Goal: Use online tool/utility: Utilize a website feature to perform a specific function

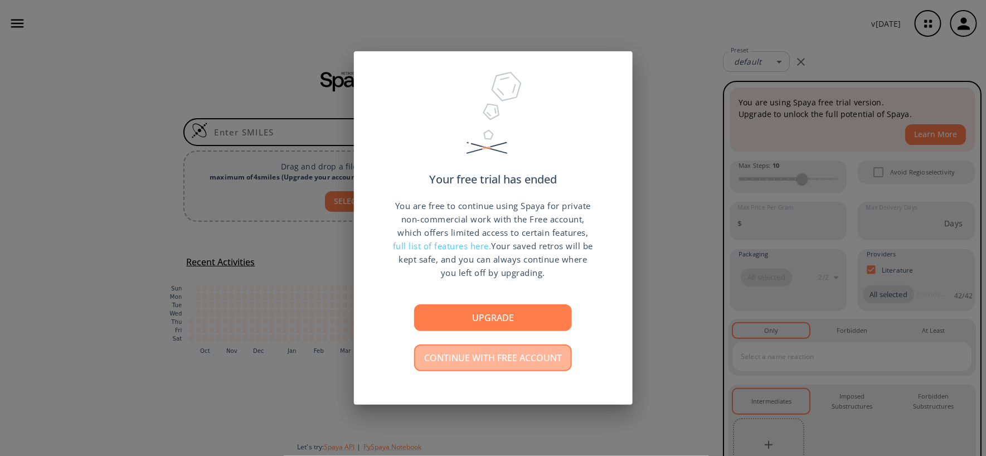
click at [533, 355] on button "Continue with free account" at bounding box center [493, 358] width 158 height 27
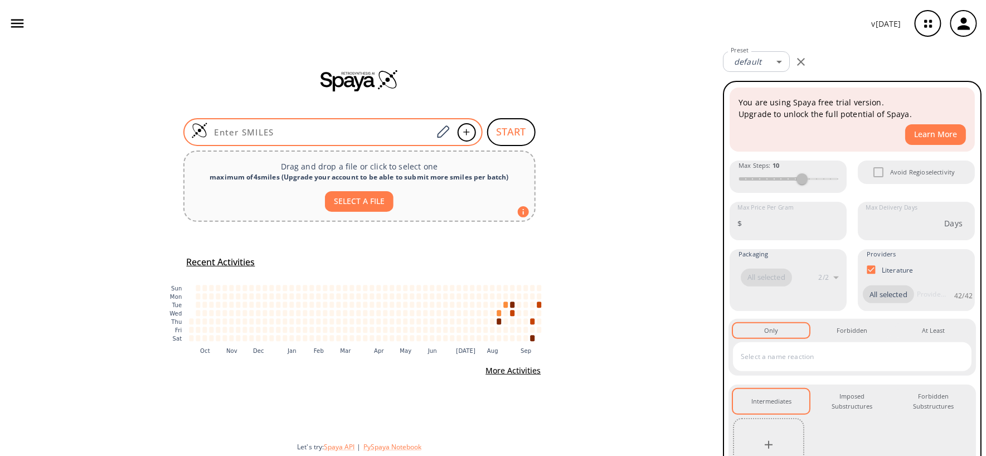
click at [268, 129] on input at bounding box center [320, 132] width 225 height 11
paste input "ClC1=CC=CC=C1[C@H](OC(N)=O)CN2N=NC=N2"
type input "ClC1=CC=CC=C1[C@H](OC(N)=O)CN2N=NC=N2"
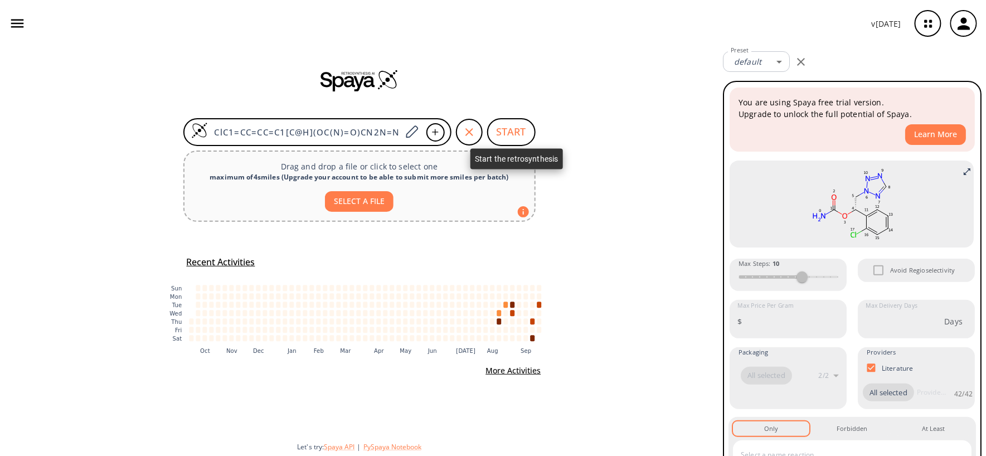
click at [518, 127] on button "START" at bounding box center [511, 132] width 49 height 28
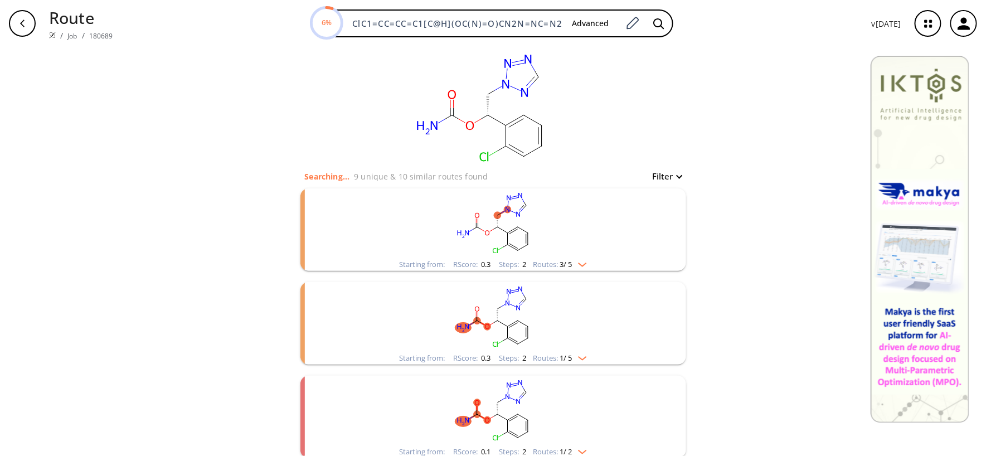
click at [583, 258] on rect "clusters" at bounding box center [493, 223] width 290 height 70
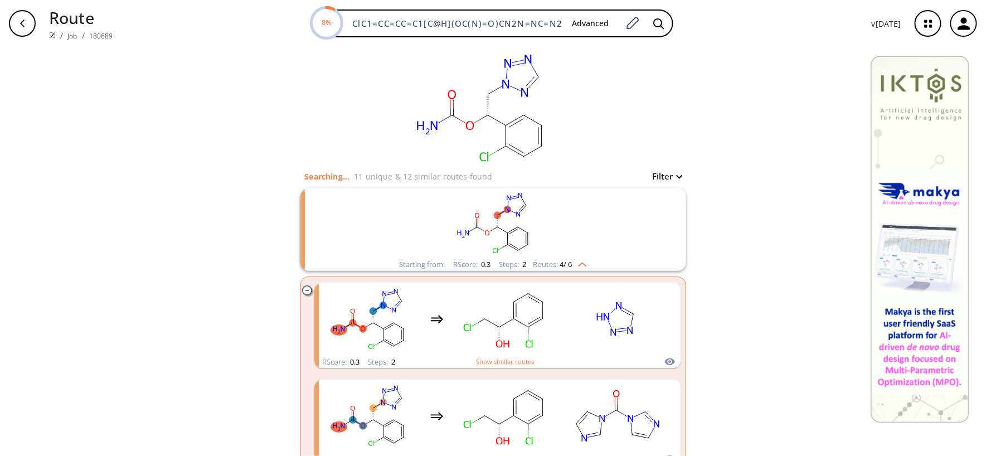
click at [583, 258] on rect "clusters" at bounding box center [493, 223] width 290 height 70
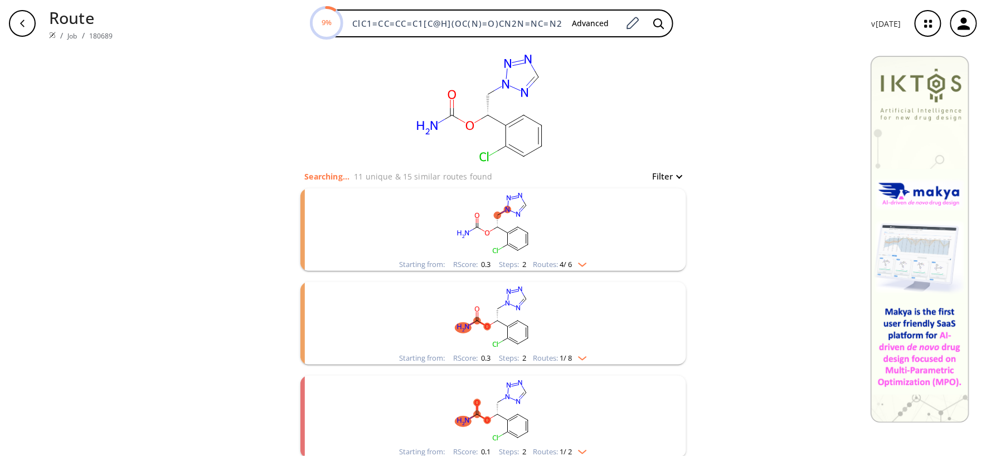
click at [586, 259] on div "Starting from: RScore : 0.3 Steps : 2 Routes: 4 / 6" at bounding box center [493, 264] width 204 height 13
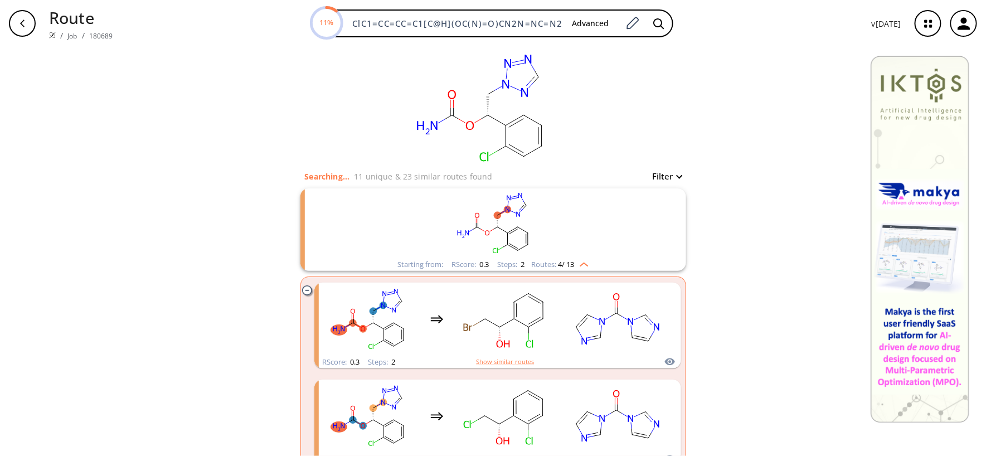
click at [586, 260] on div "Starting from: RScore : 0.3 Steps : 2 Routes: 4 / 13" at bounding box center [493, 264] width 208 height 13
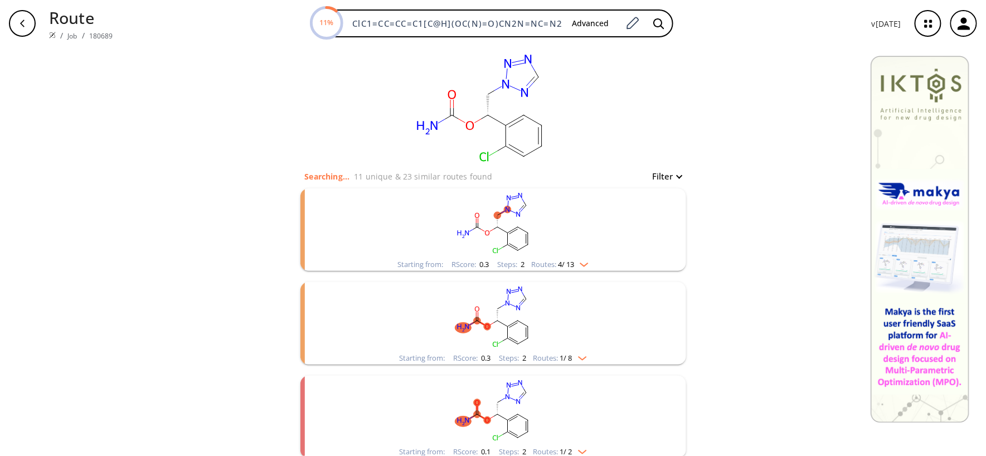
click at [586, 260] on div "Starting from: RScore : 0.3 Steps : 2 Routes: 4 / 13" at bounding box center [493, 264] width 208 height 13
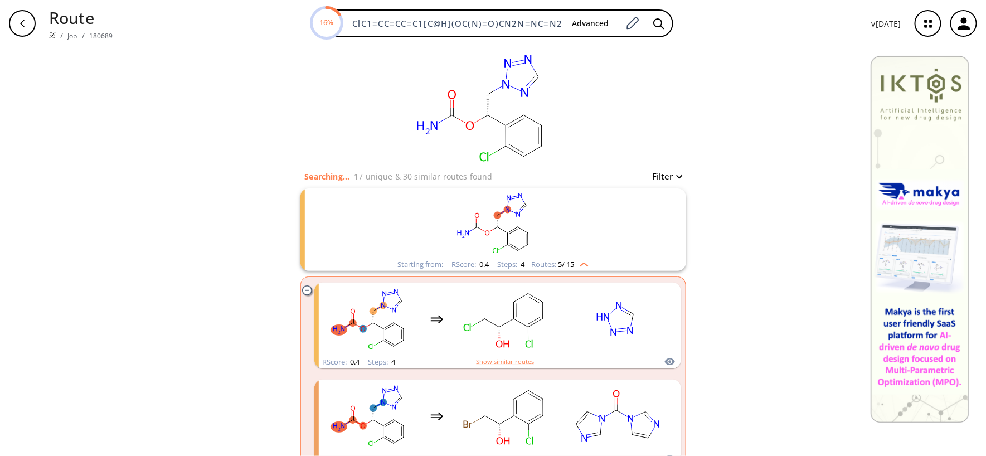
click at [576, 263] on img "clusters" at bounding box center [581, 262] width 14 height 9
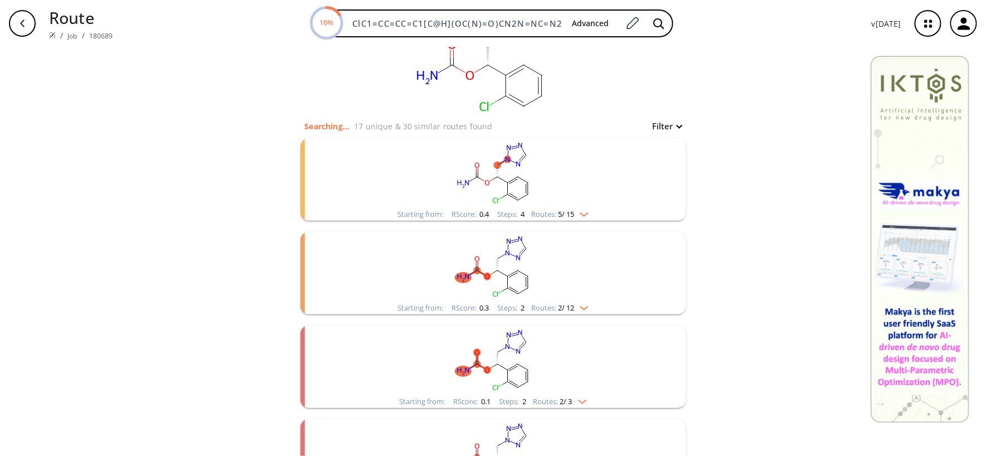
scroll to position [148, 0]
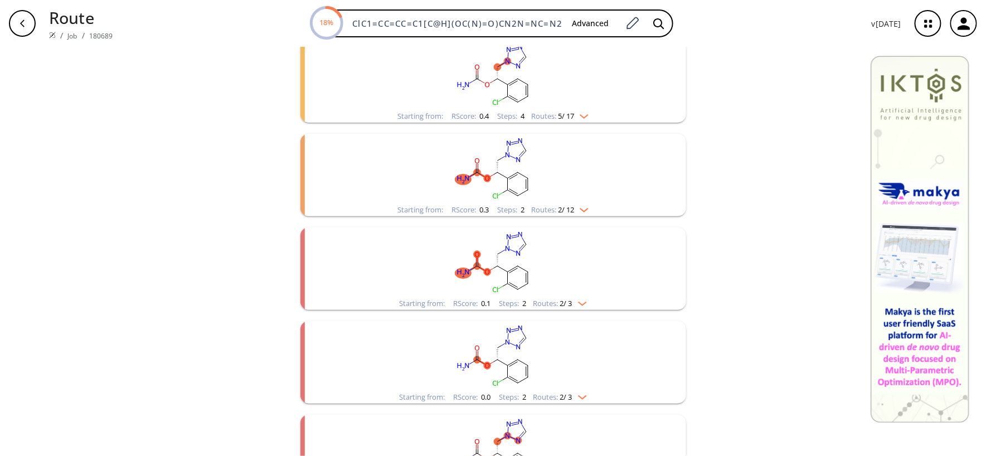
click at [574, 203] on img "clusters" at bounding box center [581, 207] width 14 height 9
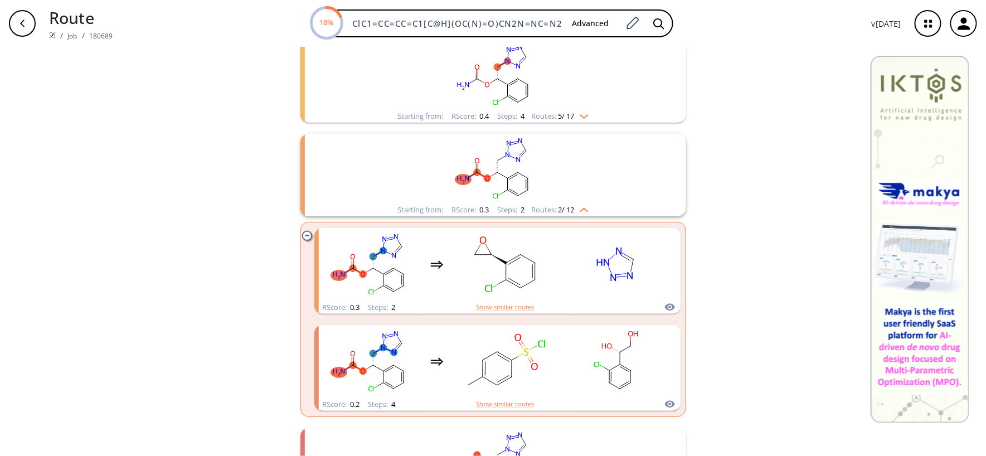
click at [574, 203] on img "clusters" at bounding box center [581, 207] width 14 height 9
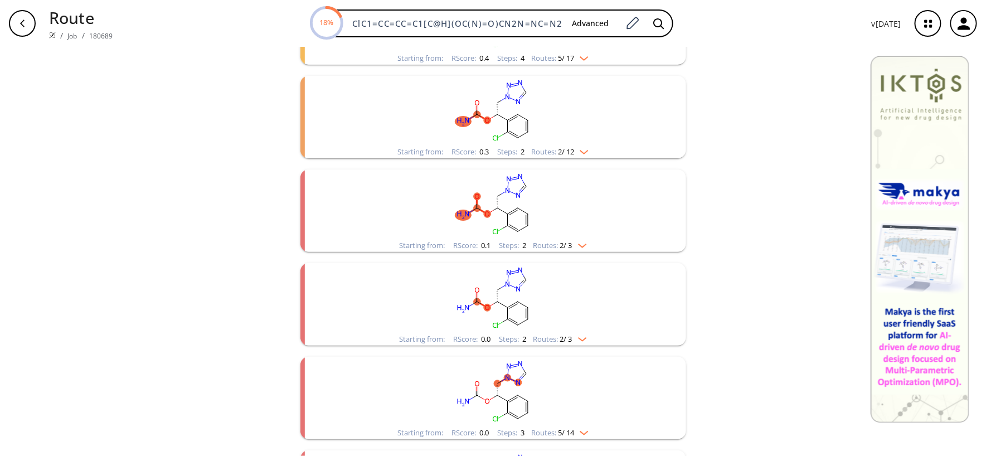
scroll to position [297, 0]
click at [573, 149] on img "clusters" at bounding box center [580, 152] width 14 height 9
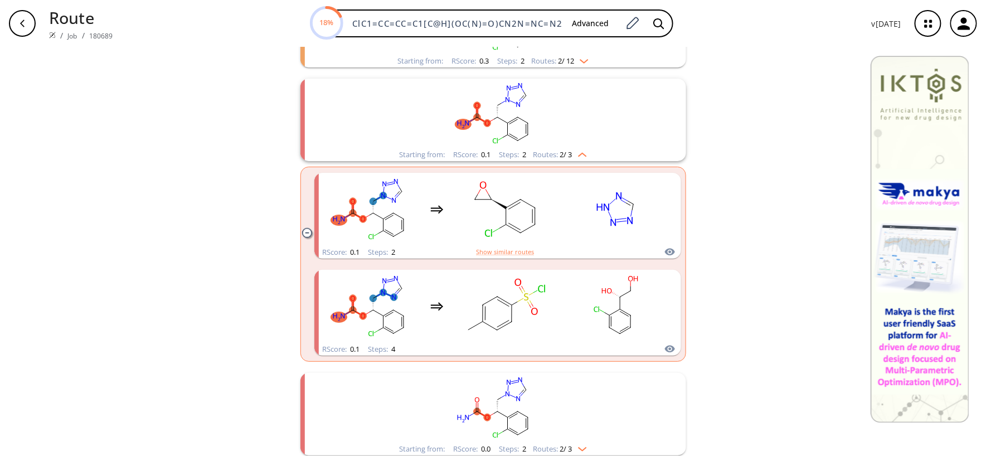
click at [573, 149] on img "clusters" at bounding box center [580, 152] width 14 height 9
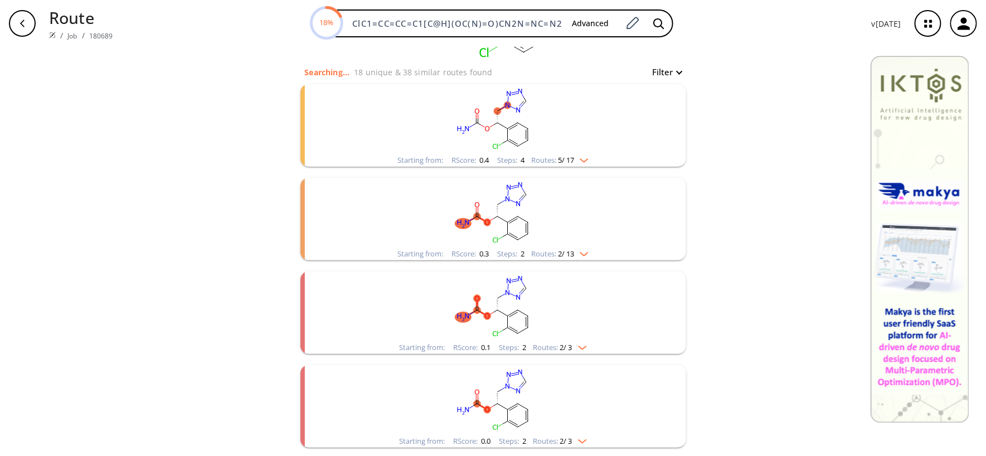
scroll to position [0, 0]
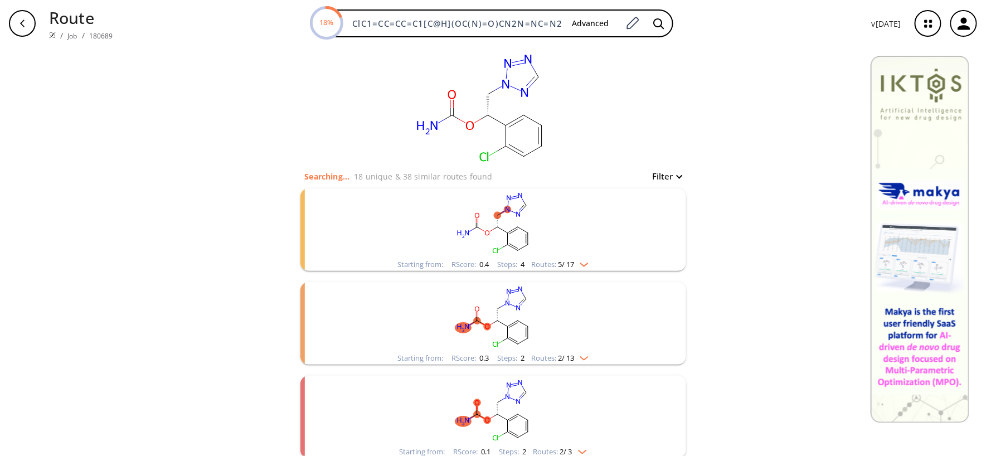
click at [589, 260] on div "Starting from: RScore : 0.4 Steps : 4 Routes: 5 / 17" at bounding box center [493, 264] width 208 height 13
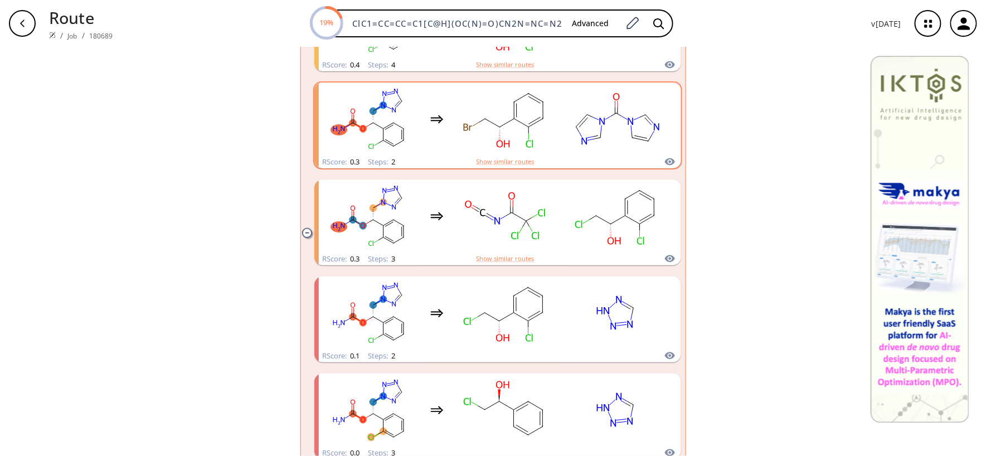
scroll to position [371, 0]
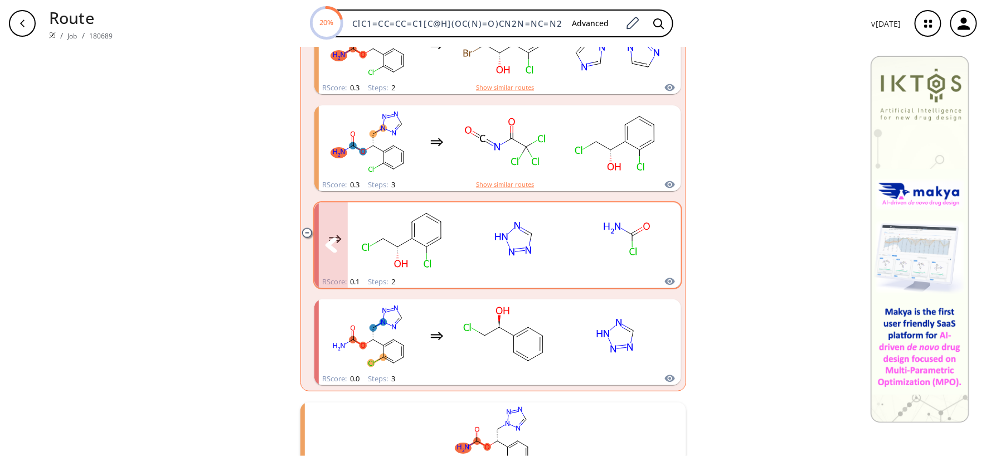
click at [586, 265] on rect "clusters" at bounding box center [626, 239] width 100 height 70
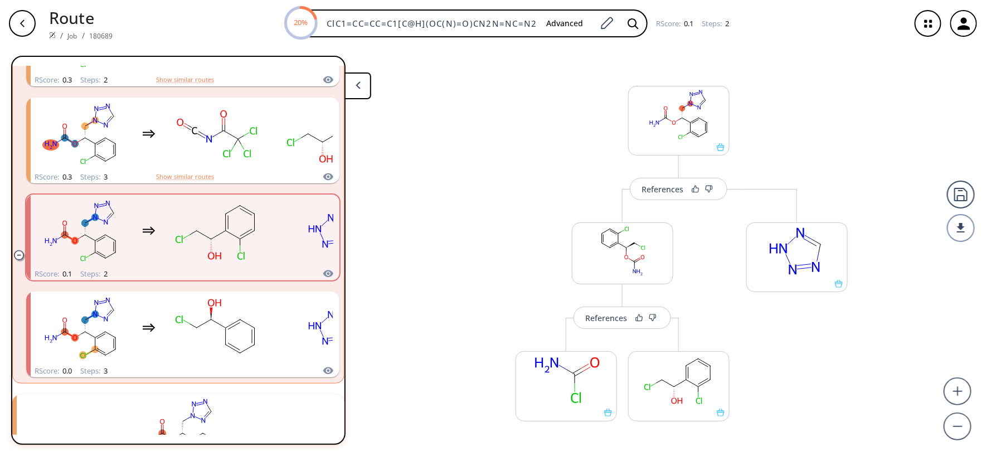
scroll to position [42, 0]
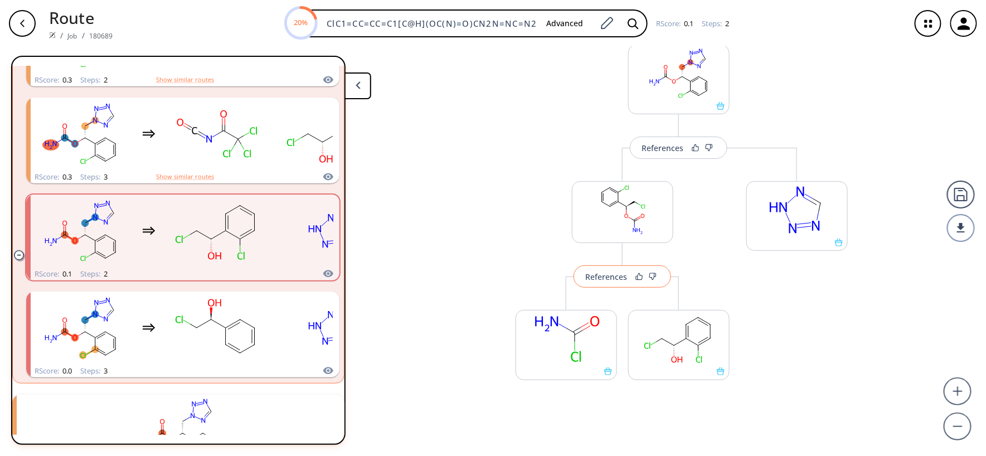
click at [594, 280] on div "References" at bounding box center [606, 276] width 42 height 7
